Goal: Task Accomplishment & Management: Manage account settings

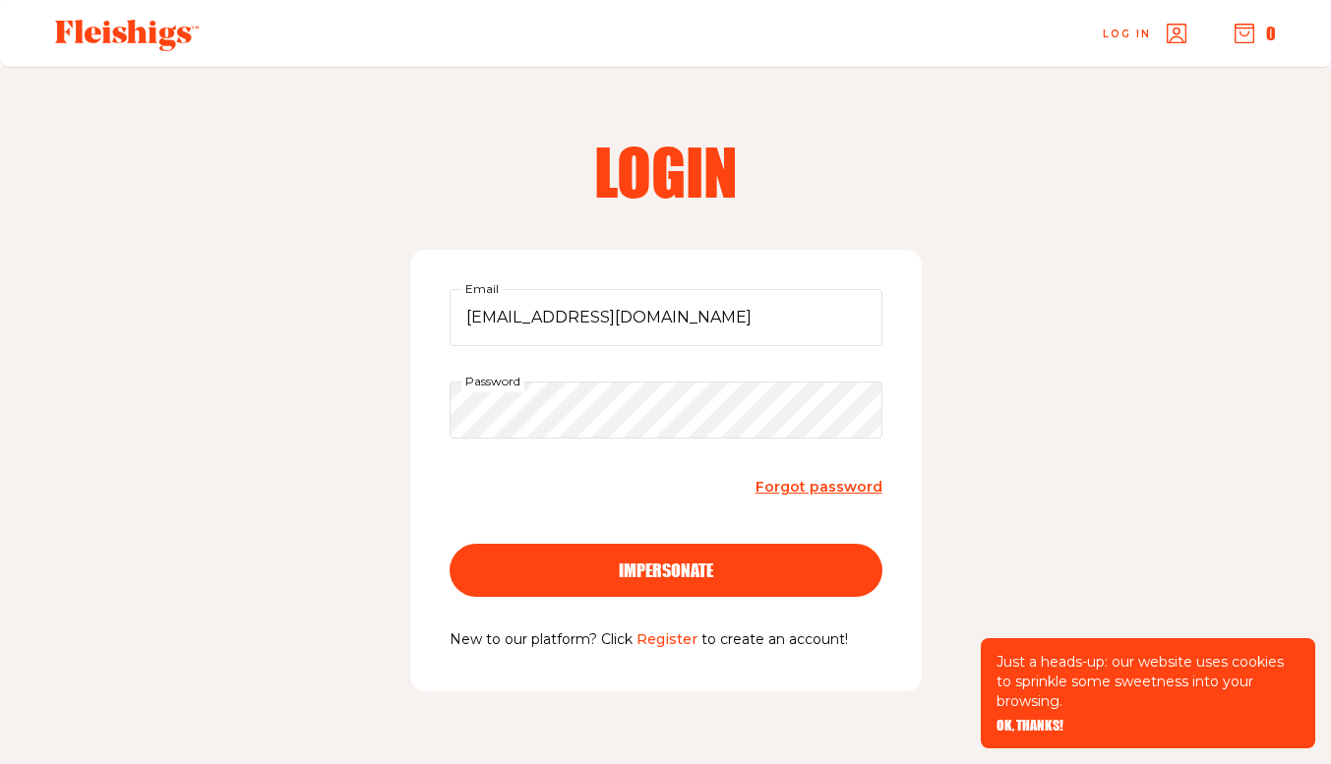
click at [797, 572] on div "impersonate" at bounding box center [666, 571] width 354 height 18
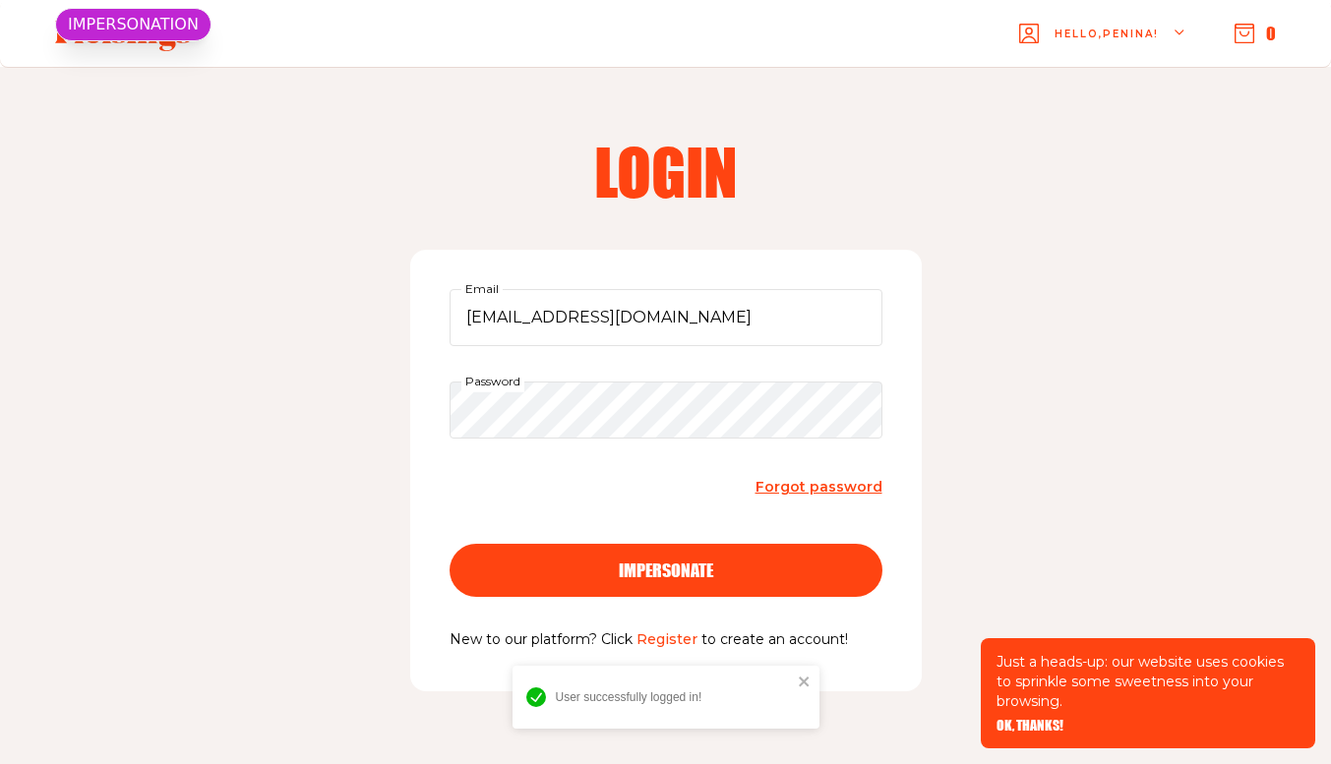
click at [1046, 719] on span "OK, THANKS!" at bounding box center [1029, 712] width 67 height 14
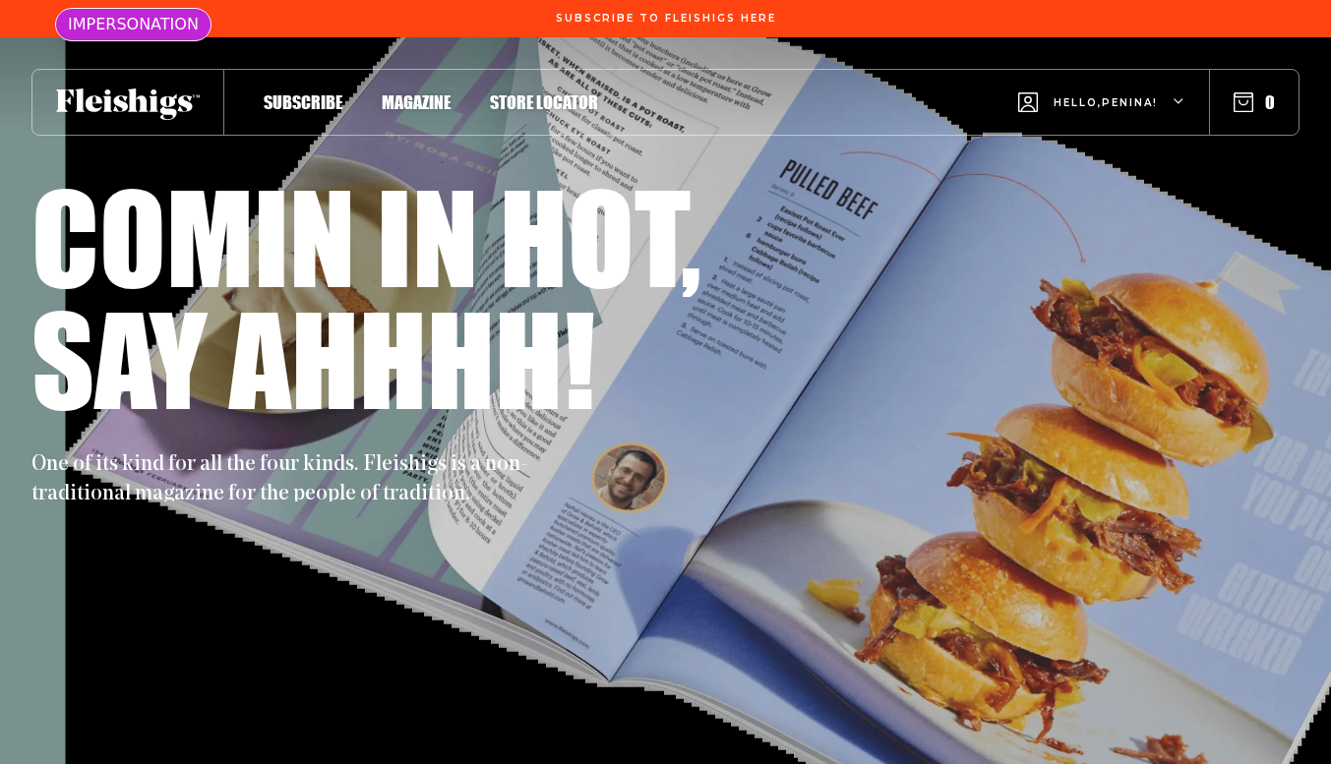
click at [1115, 104] on span "Hello, Penina !" at bounding box center [1105, 118] width 104 height 46
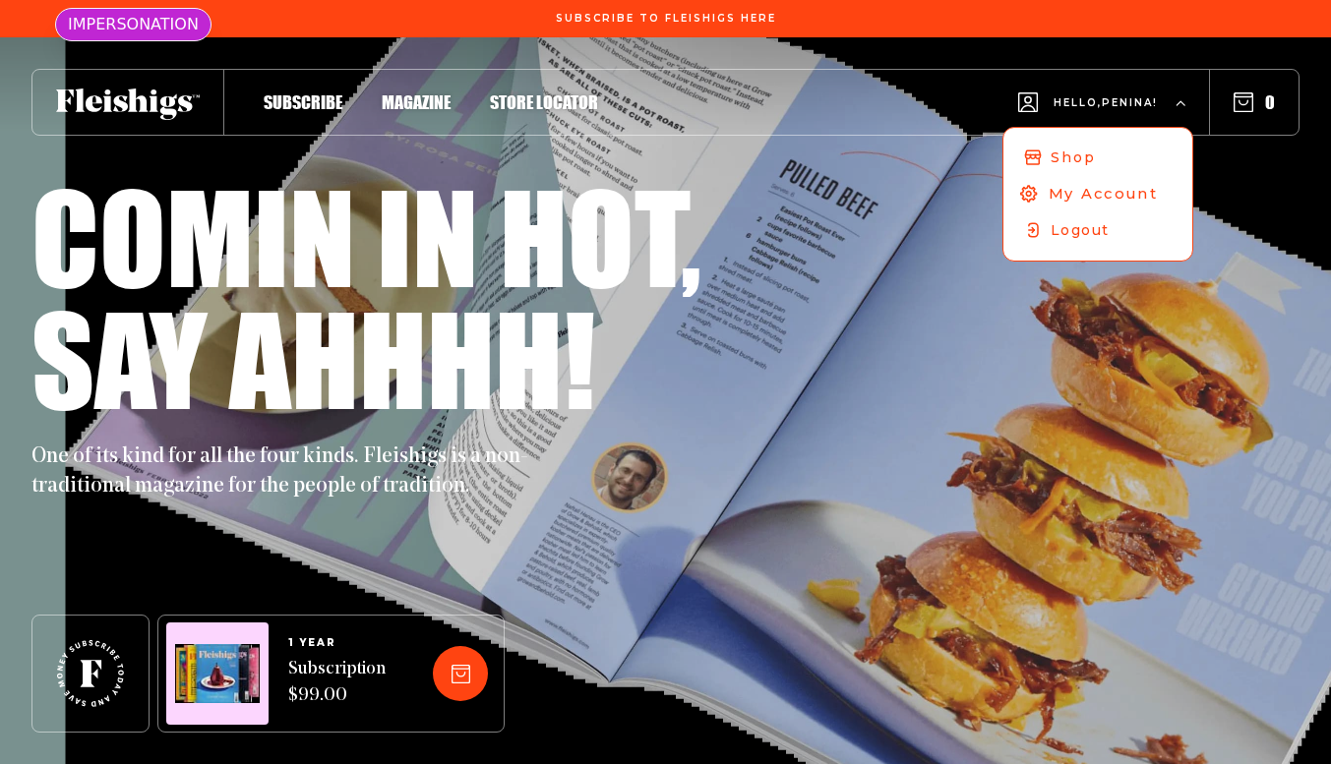
click at [1095, 198] on span "My Account" at bounding box center [1103, 194] width 109 height 22
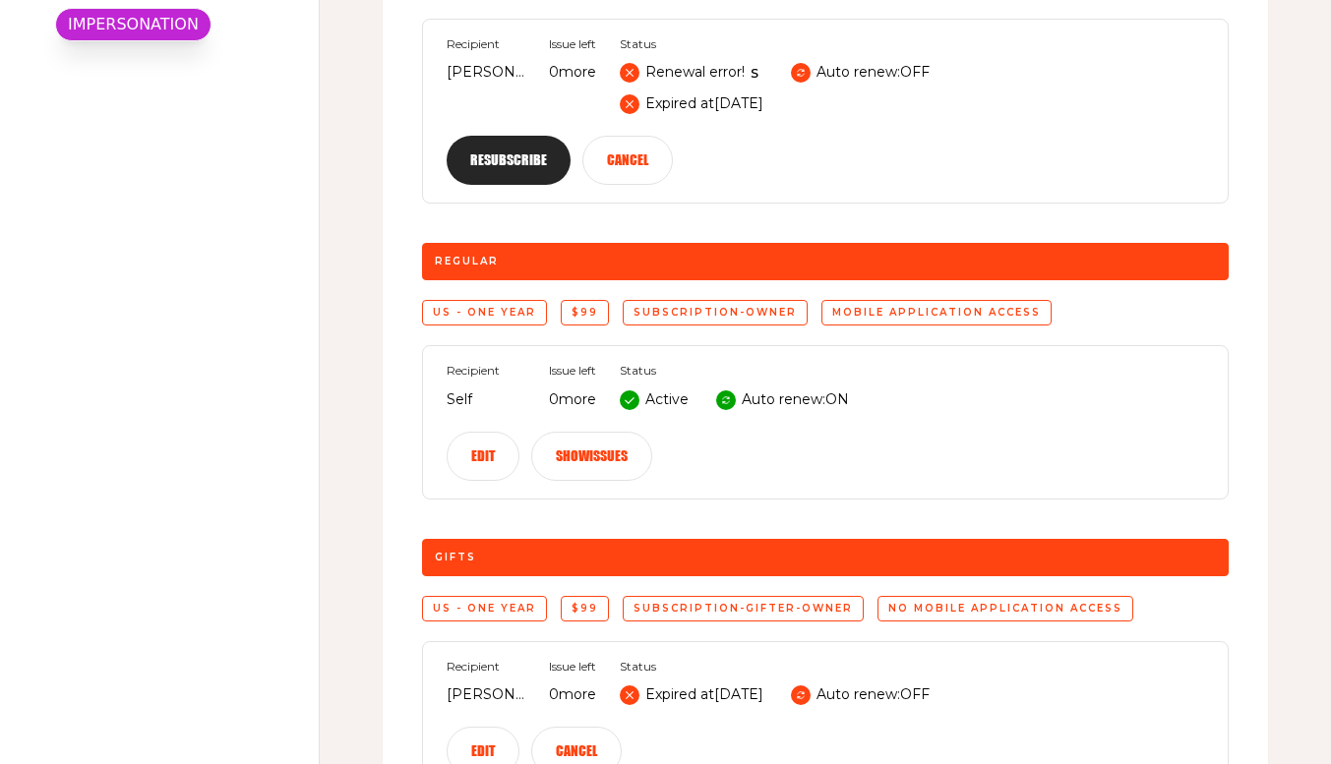
scroll to position [1102, 0]
